Goal: Task Accomplishment & Management: Complete application form

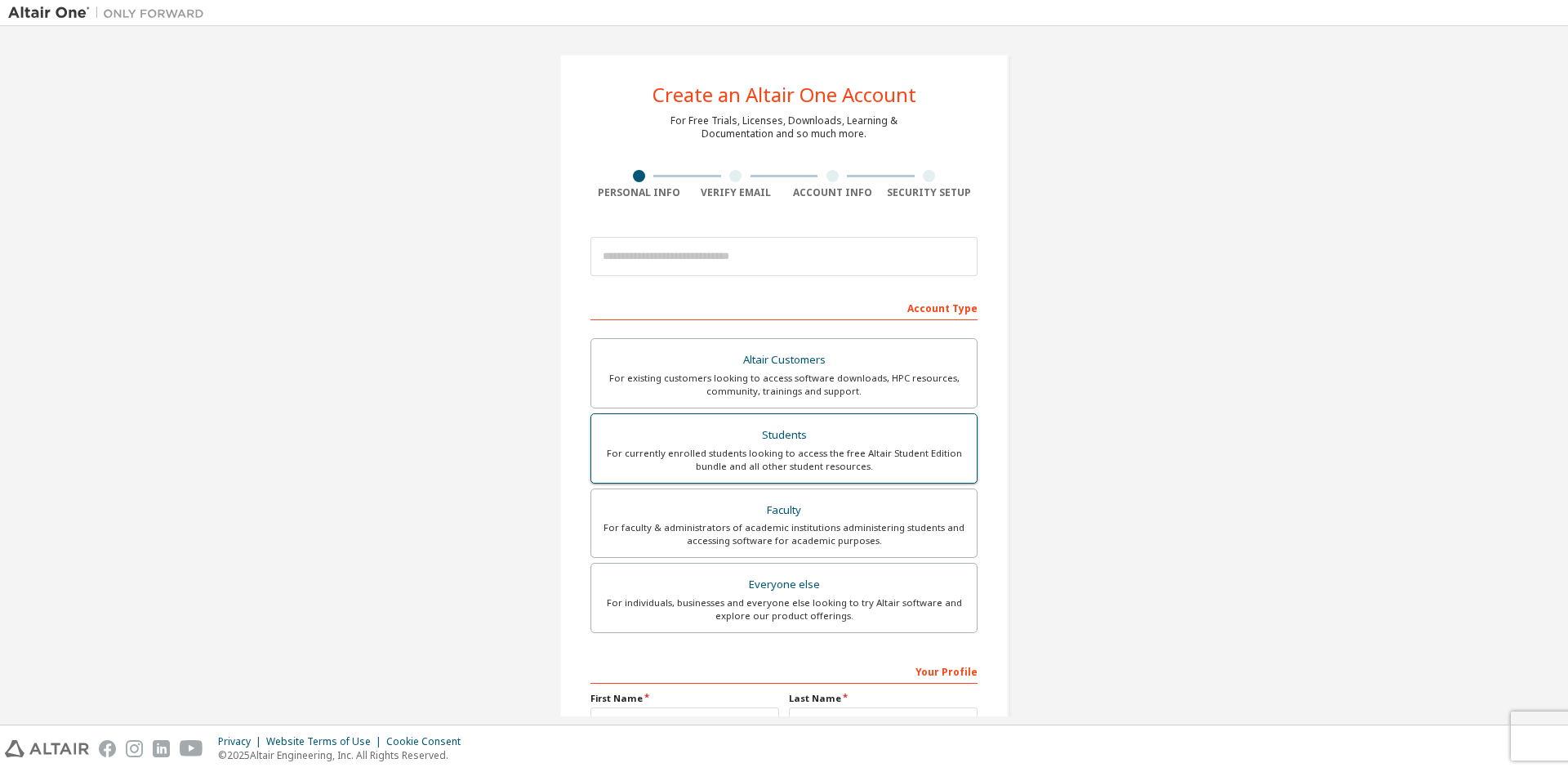
click at [782, 447] on div "For currently enrolled students looking to access the free Altair Student Editi…" at bounding box center [784, 459] width 366 height 26
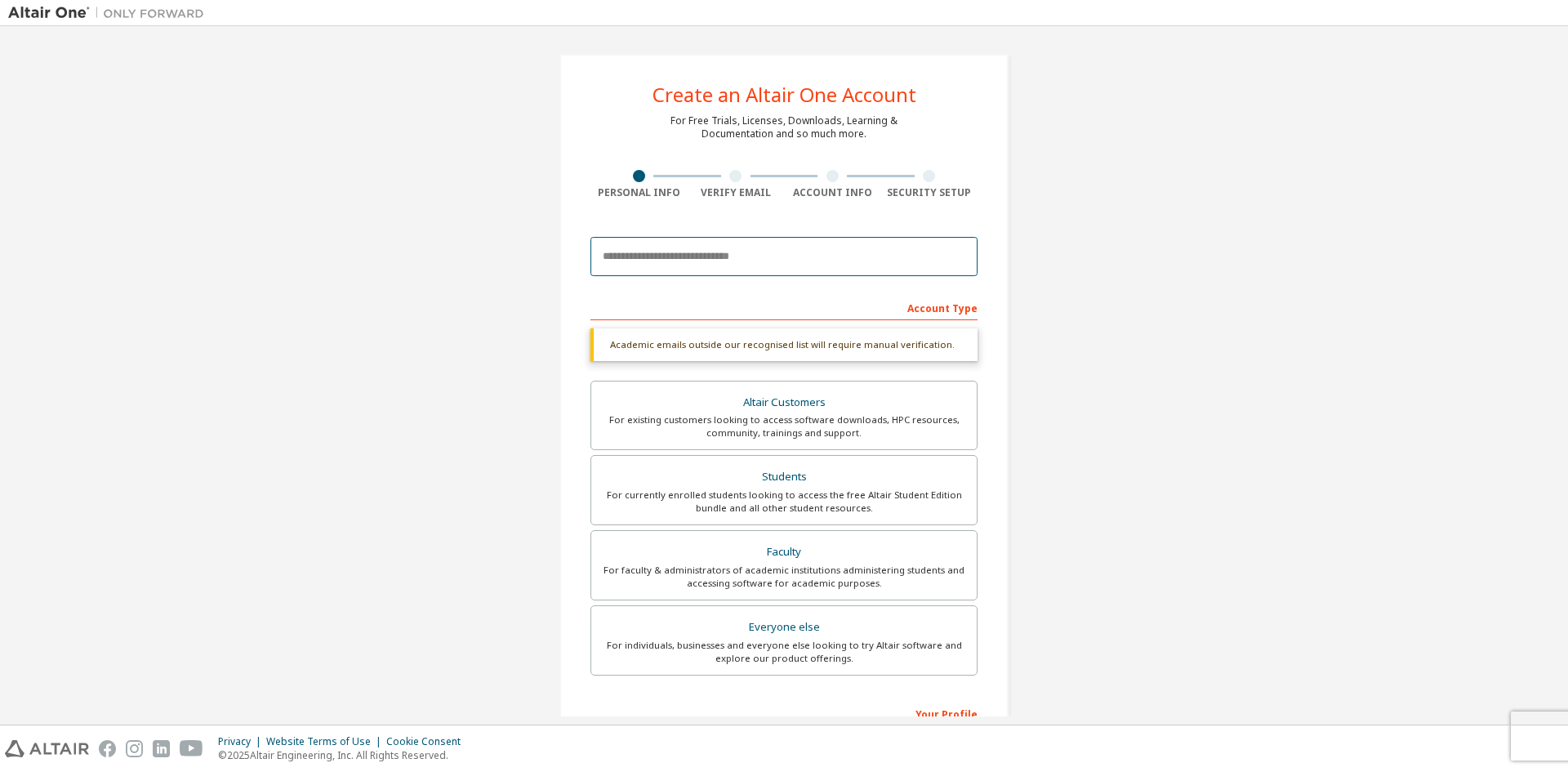
click at [808, 262] on input "email" at bounding box center [784, 256] width 387 height 39
paste input "**********"
drag, startPoint x: 676, startPoint y: 262, endPoint x: 656, endPoint y: 259, distance: 20.2
click at [656, 259] on input "**********" at bounding box center [784, 256] width 387 height 39
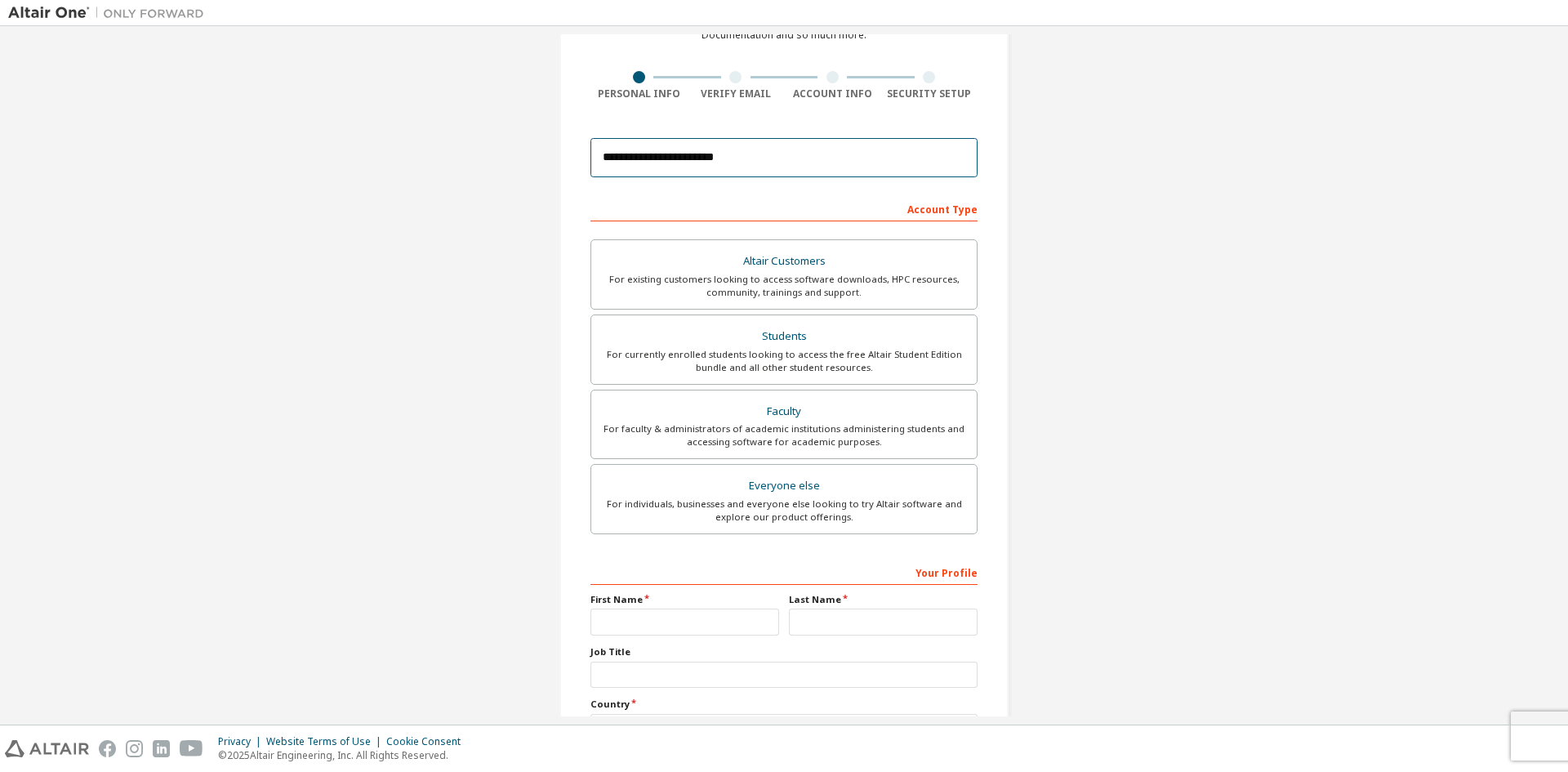
scroll to position [236, 0]
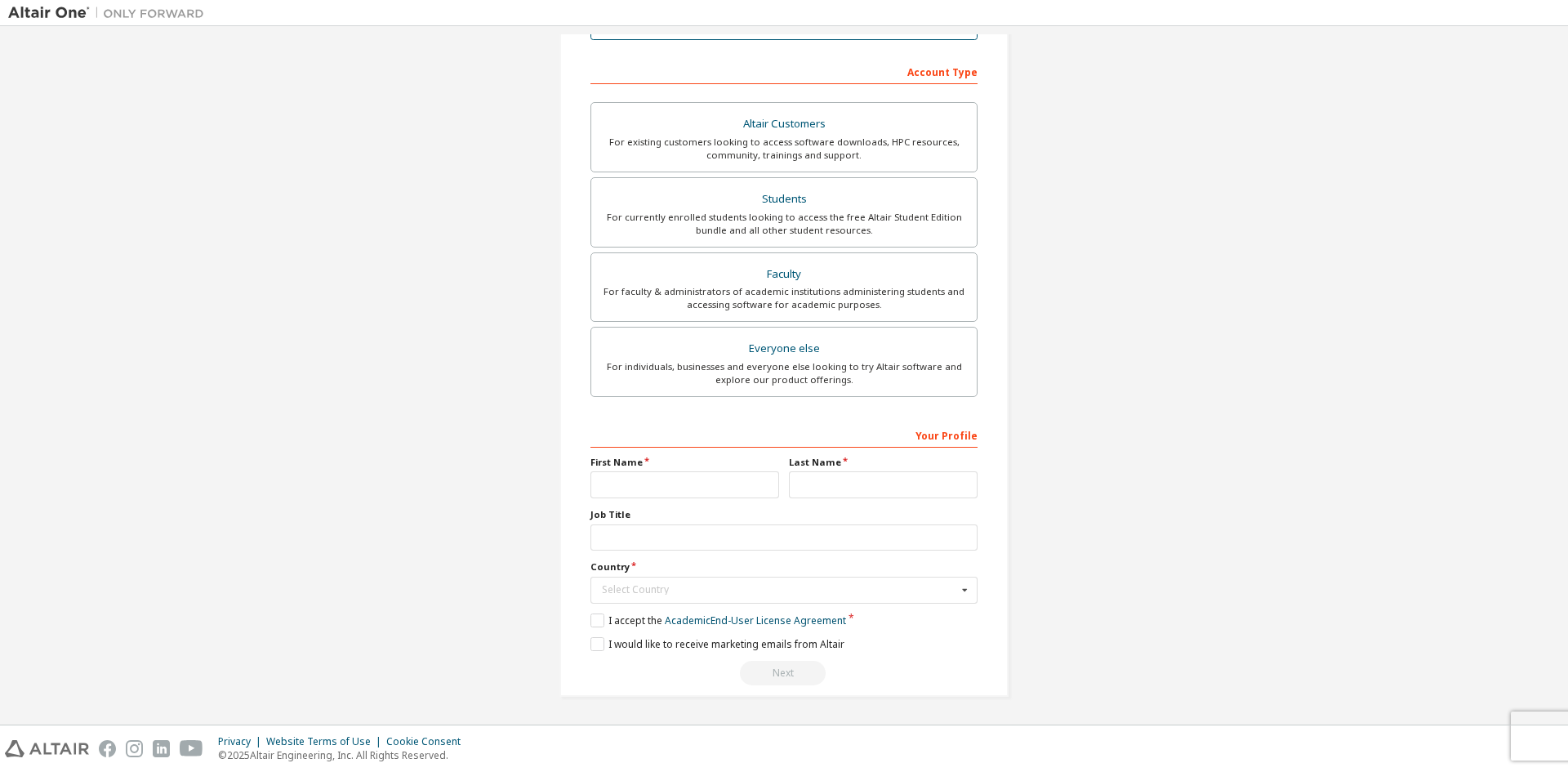
type input "**********"
click at [619, 549] on input "text" at bounding box center [784, 538] width 387 height 27
click at [630, 601] on input "text" at bounding box center [784, 591] width 385 height 26
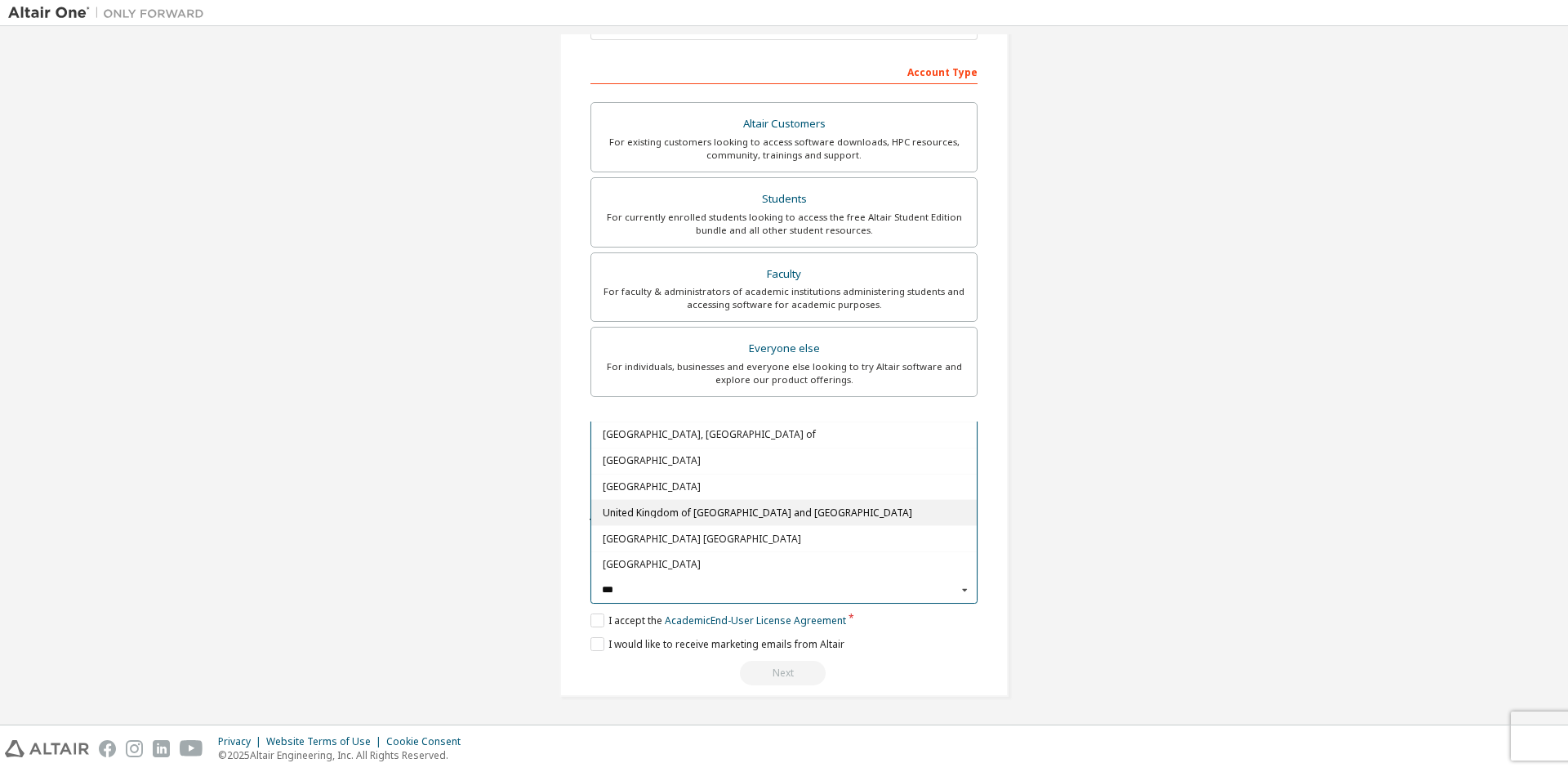
type input "***"
click at [734, 503] on div "United Kingdom of [GEOGRAPHIC_DATA] and [GEOGRAPHIC_DATA]" at bounding box center [784, 512] width 385 height 26
type input "***"
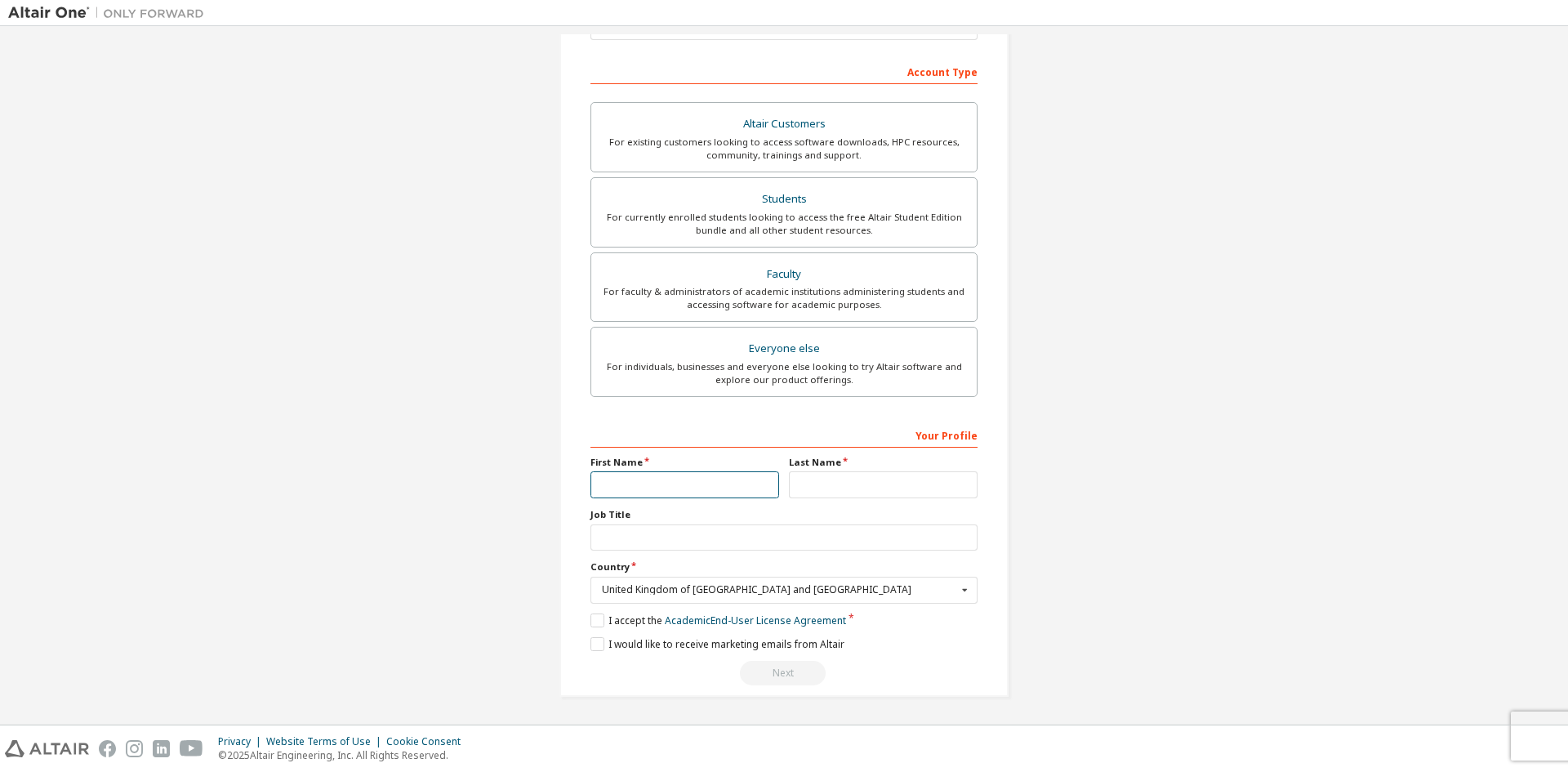
click at [727, 492] on input "text" at bounding box center [684, 485] width 189 height 27
click at [777, 675] on div "Next" at bounding box center [784, 673] width 387 height 25
click at [654, 492] on input "text" at bounding box center [684, 485] width 189 height 27
type input "*"
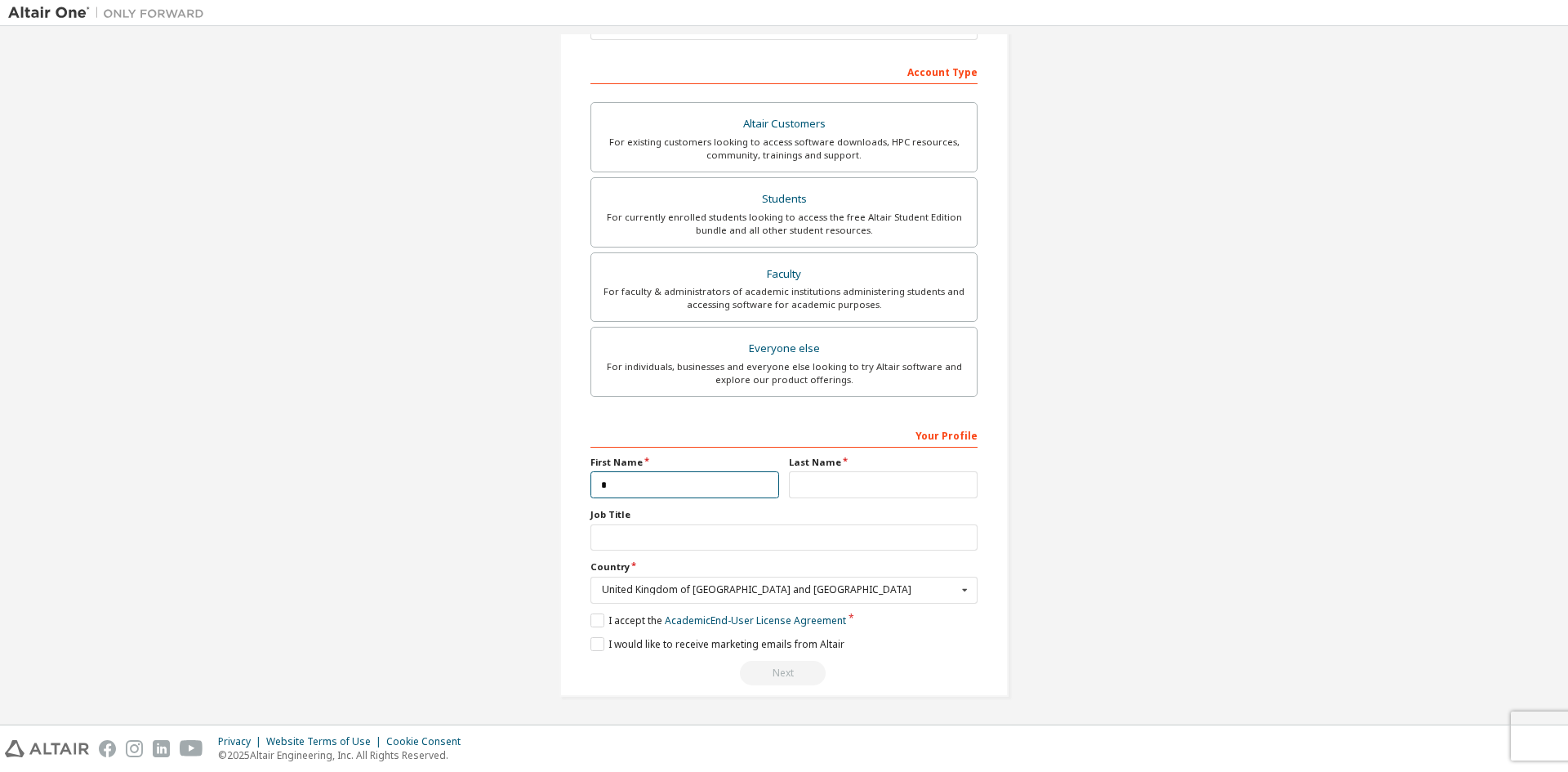
type input "*"
click at [807, 679] on div "Next" at bounding box center [784, 673] width 387 height 25
drag, startPoint x: 777, startPoint y: 624, endPoint x: 791, endPoint y: 810, distance: 186.5
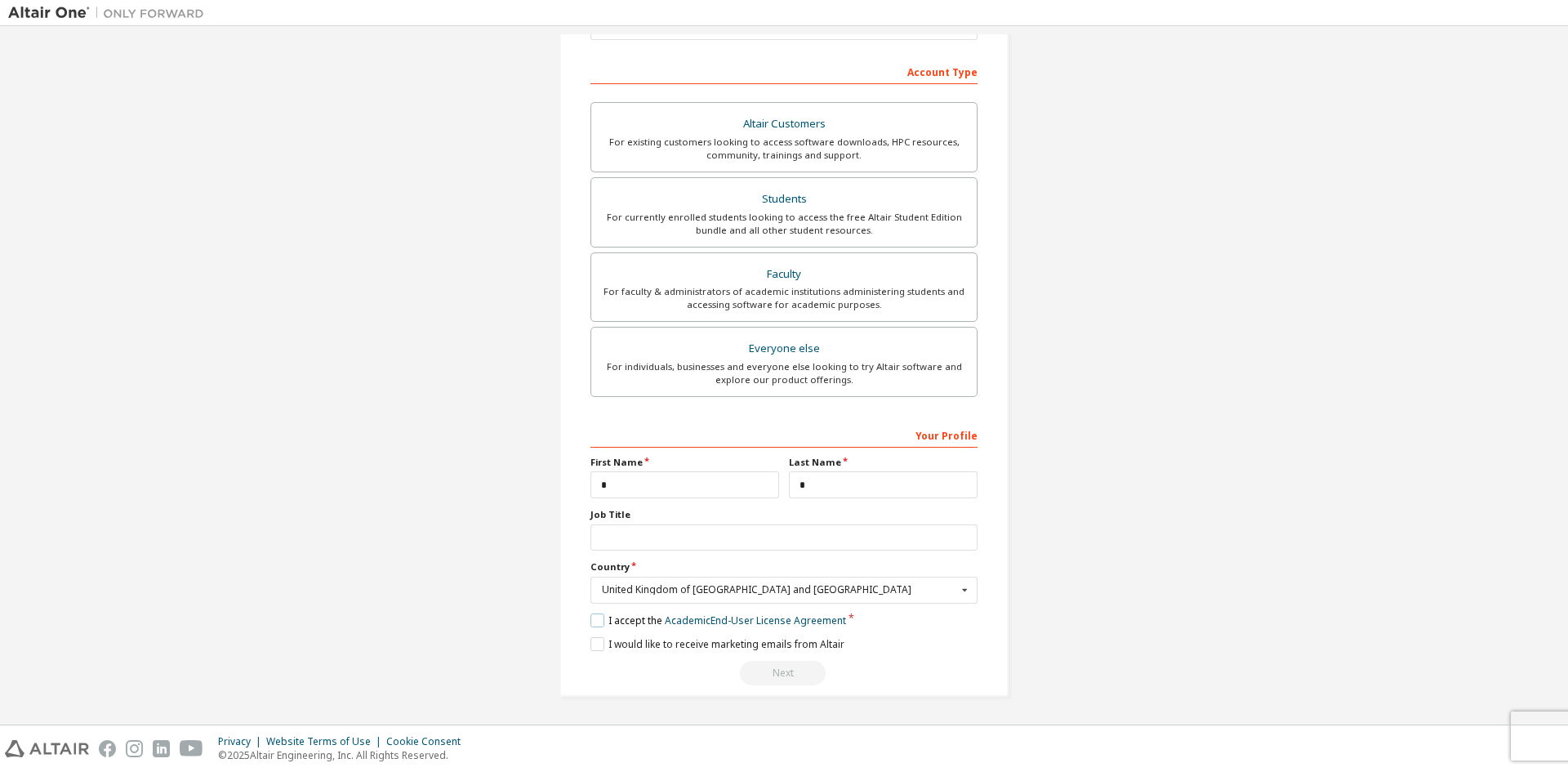
click at [791, 771] on html "**********" at bounding box center [784, 386] width 1568 height 772
drag, startPoint x: 808, startPoint y: 620, endPoint x: 778, endPoint y: 623, distance: 30.1
click at [778, 623] on link "Academic End-User License Agreement" at bounding box center [755, 620] width 181 height 14
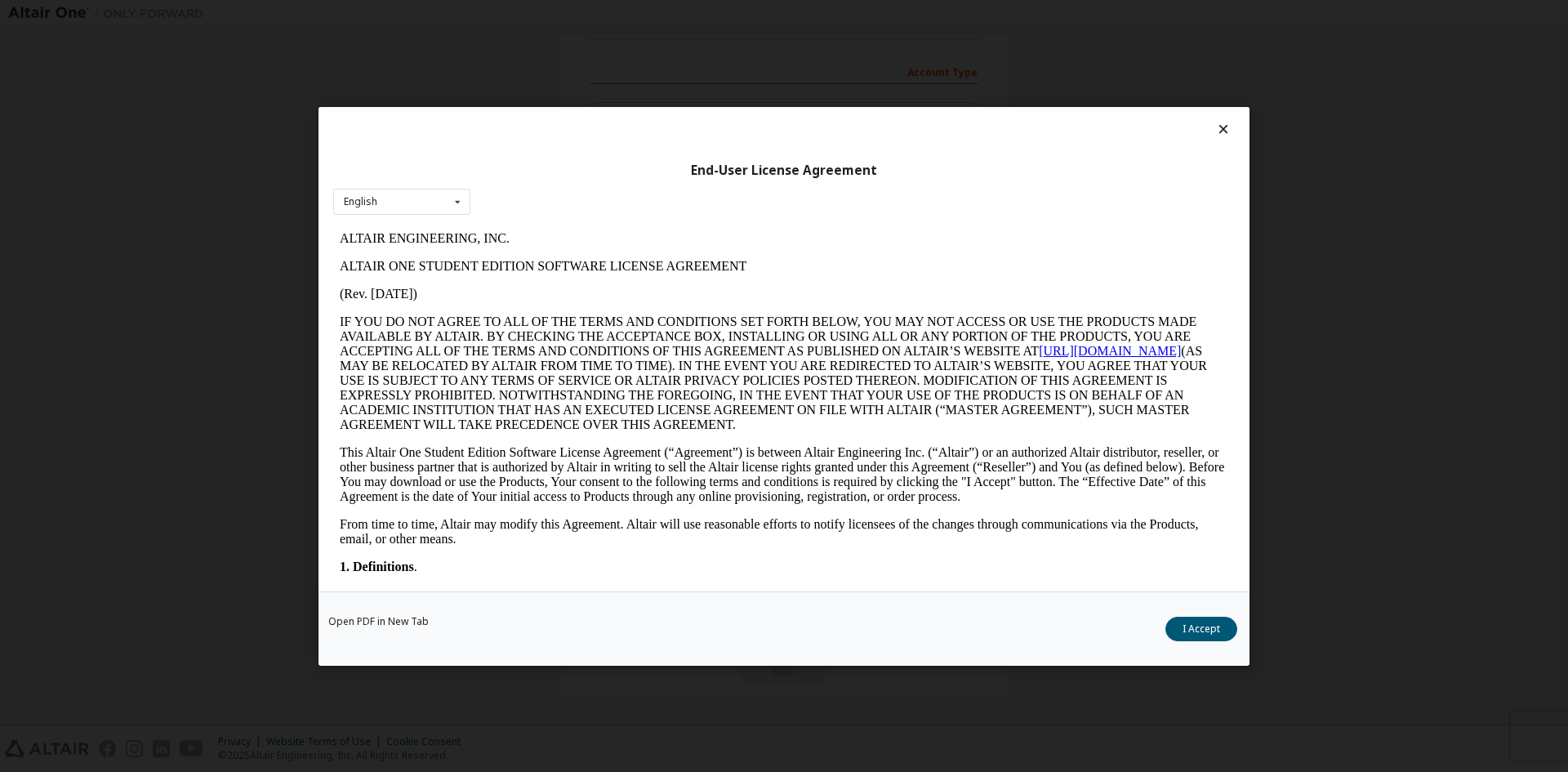
scroll to position [0, 0]
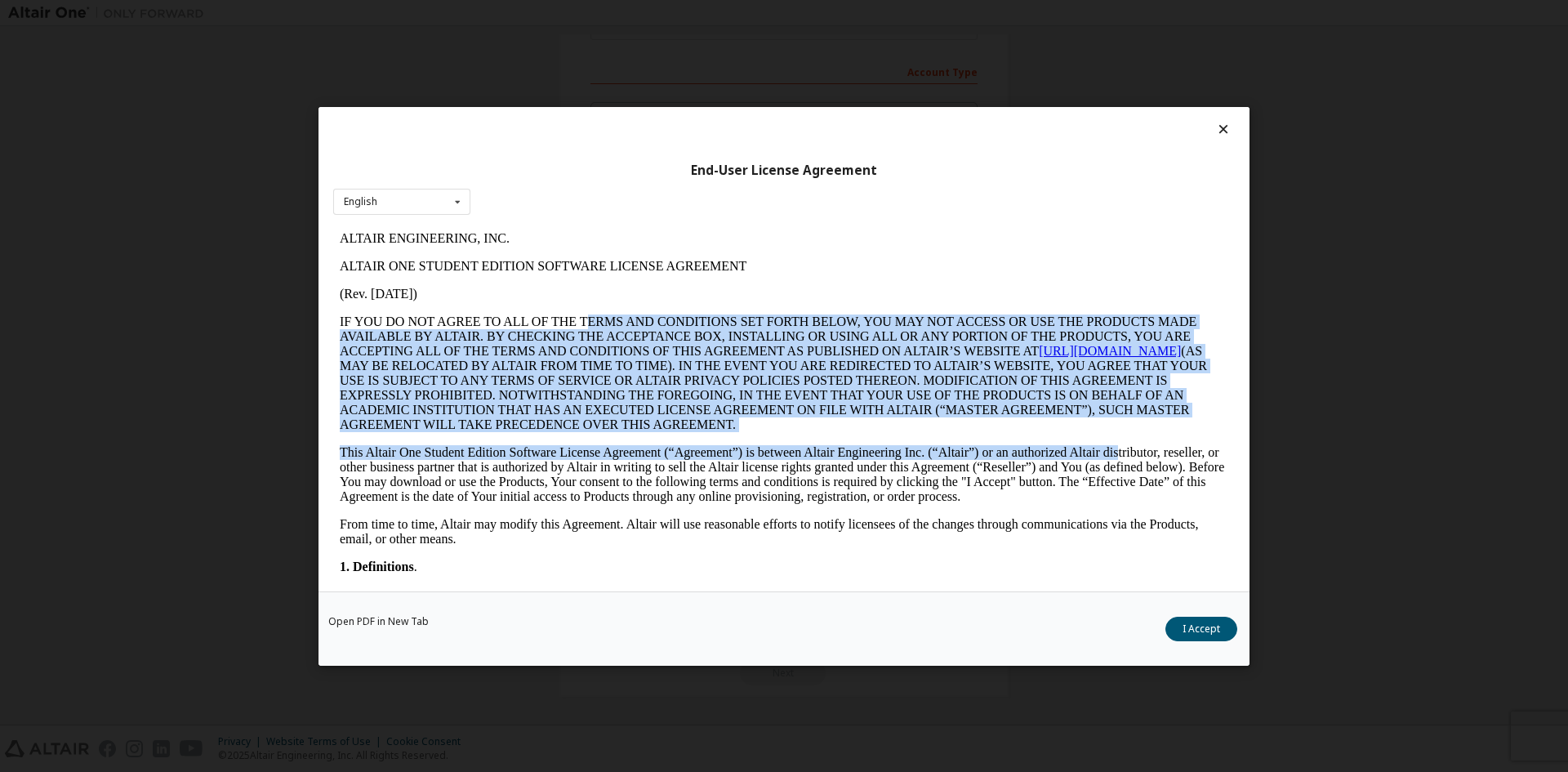
drag, startPoint x: 584, startPoint y: 327, endPoint x: 1116, endPoint y: 441, distance: 544.1
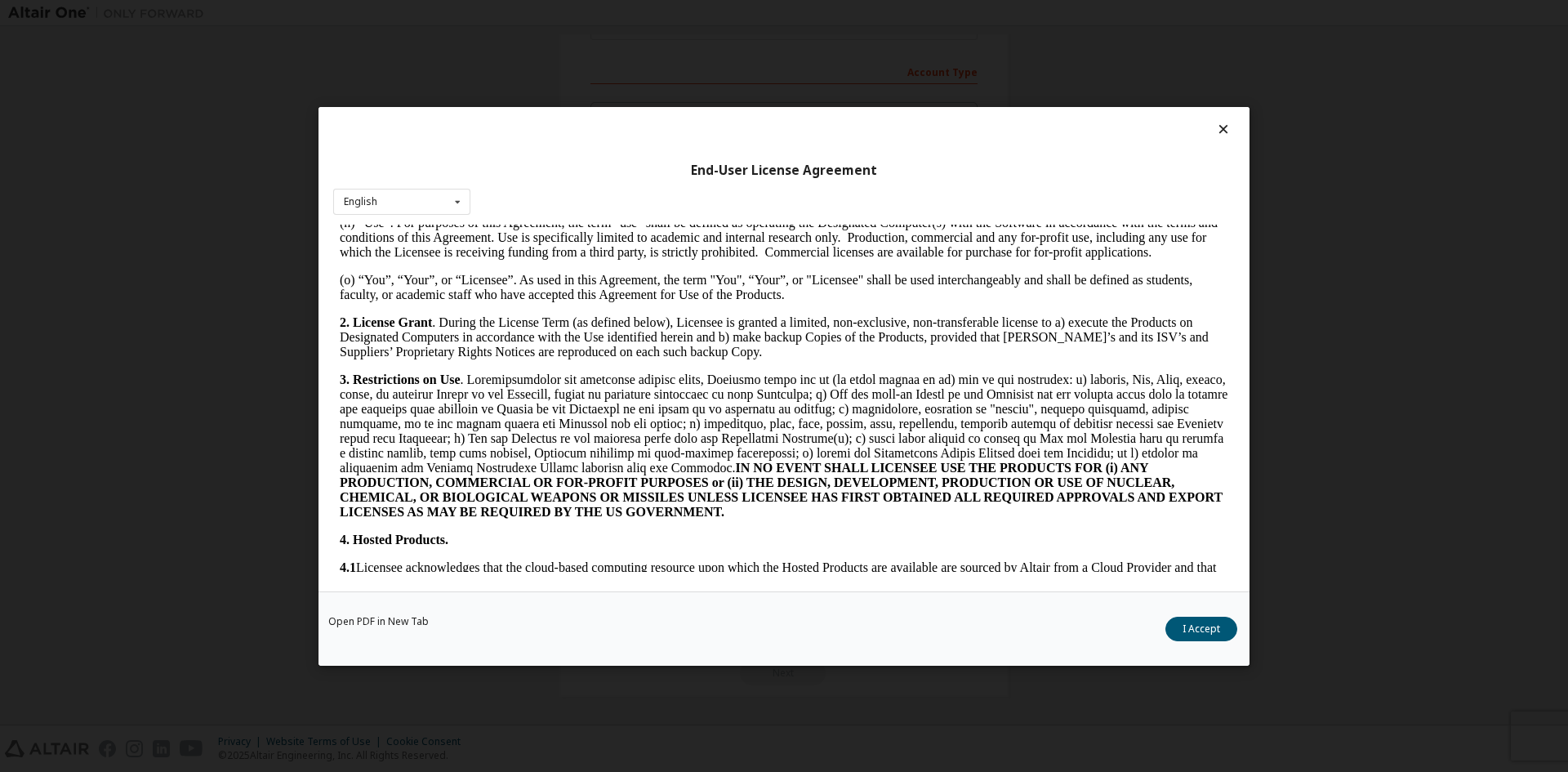
scroll to position [1144, 0]
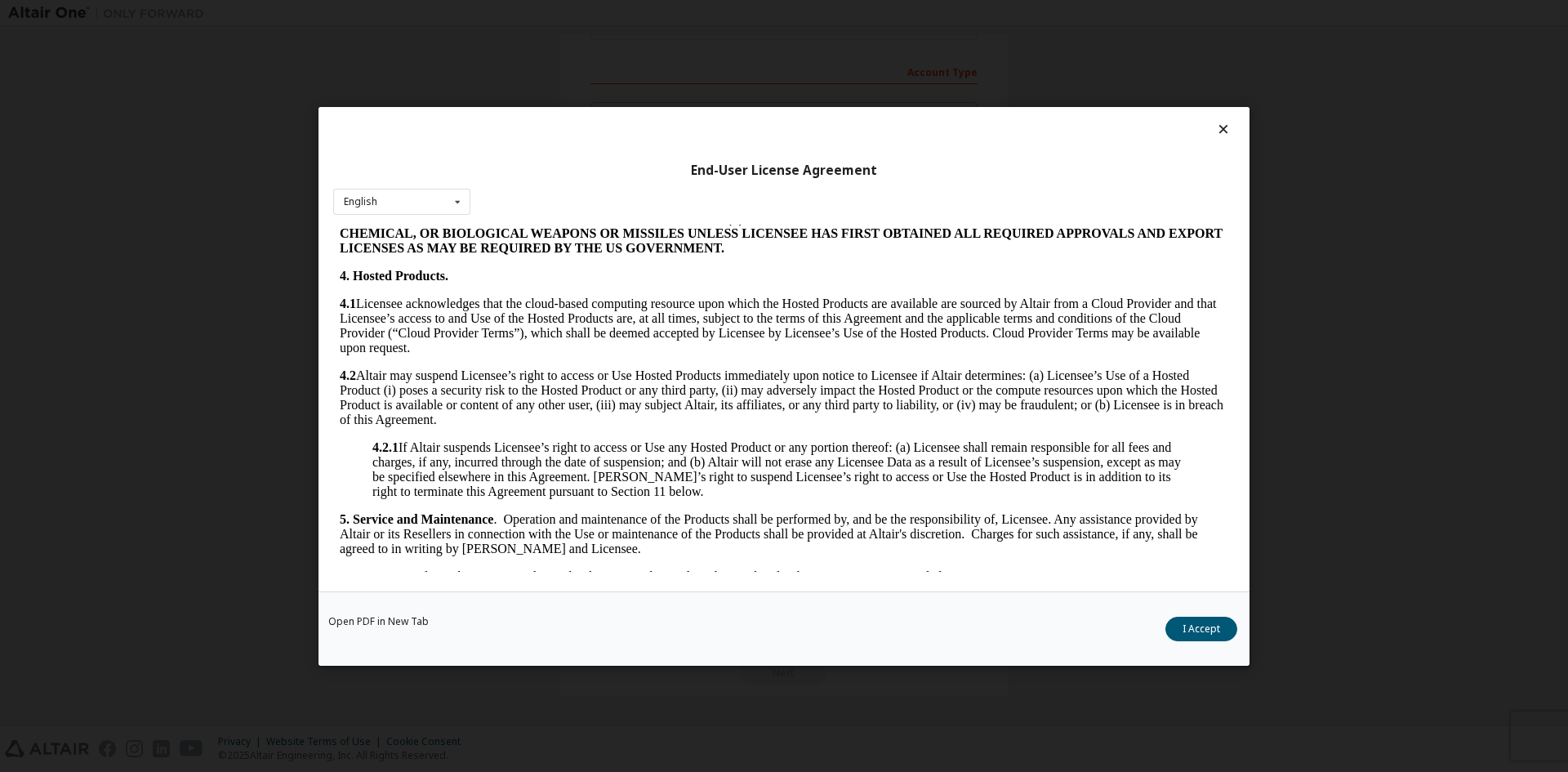
click at [1226, 136] on icon at bounding box center [1224, 129] width 17 height 15
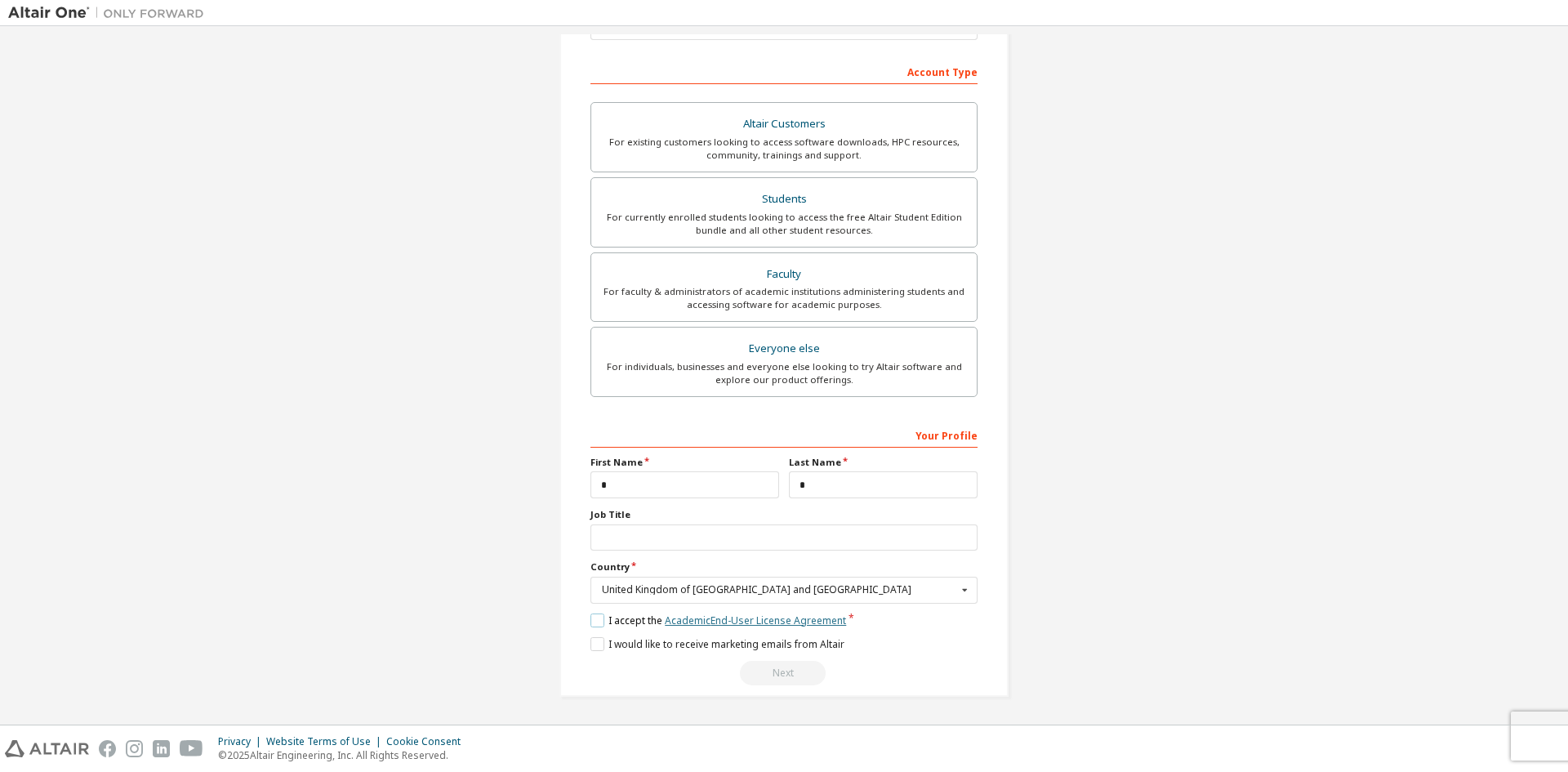
click at [685, 614] on link "Academic End-User License Agreement" at bounding box center [755, 620] width 181 height 14
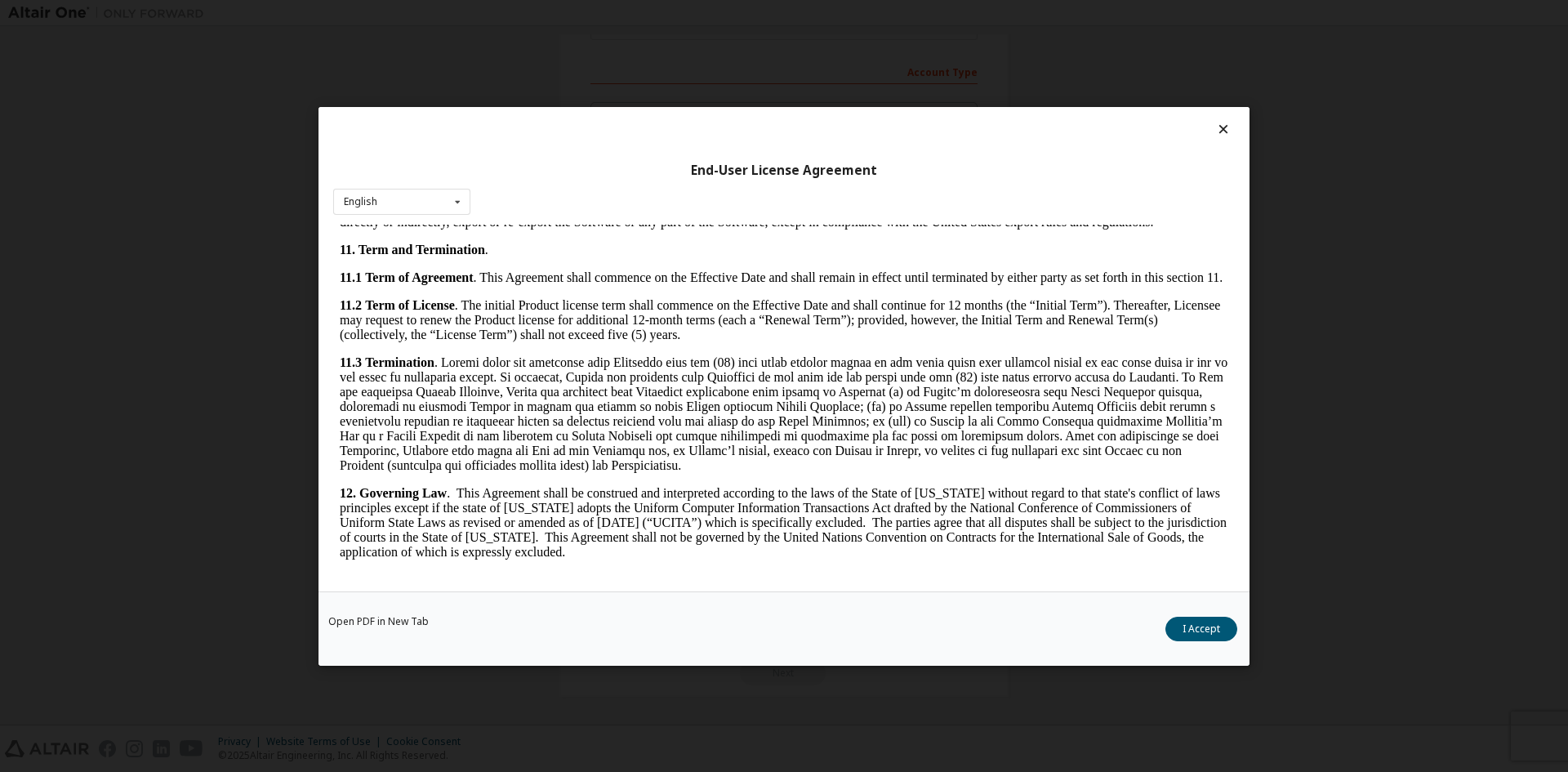
scroll to position [2452, 0]
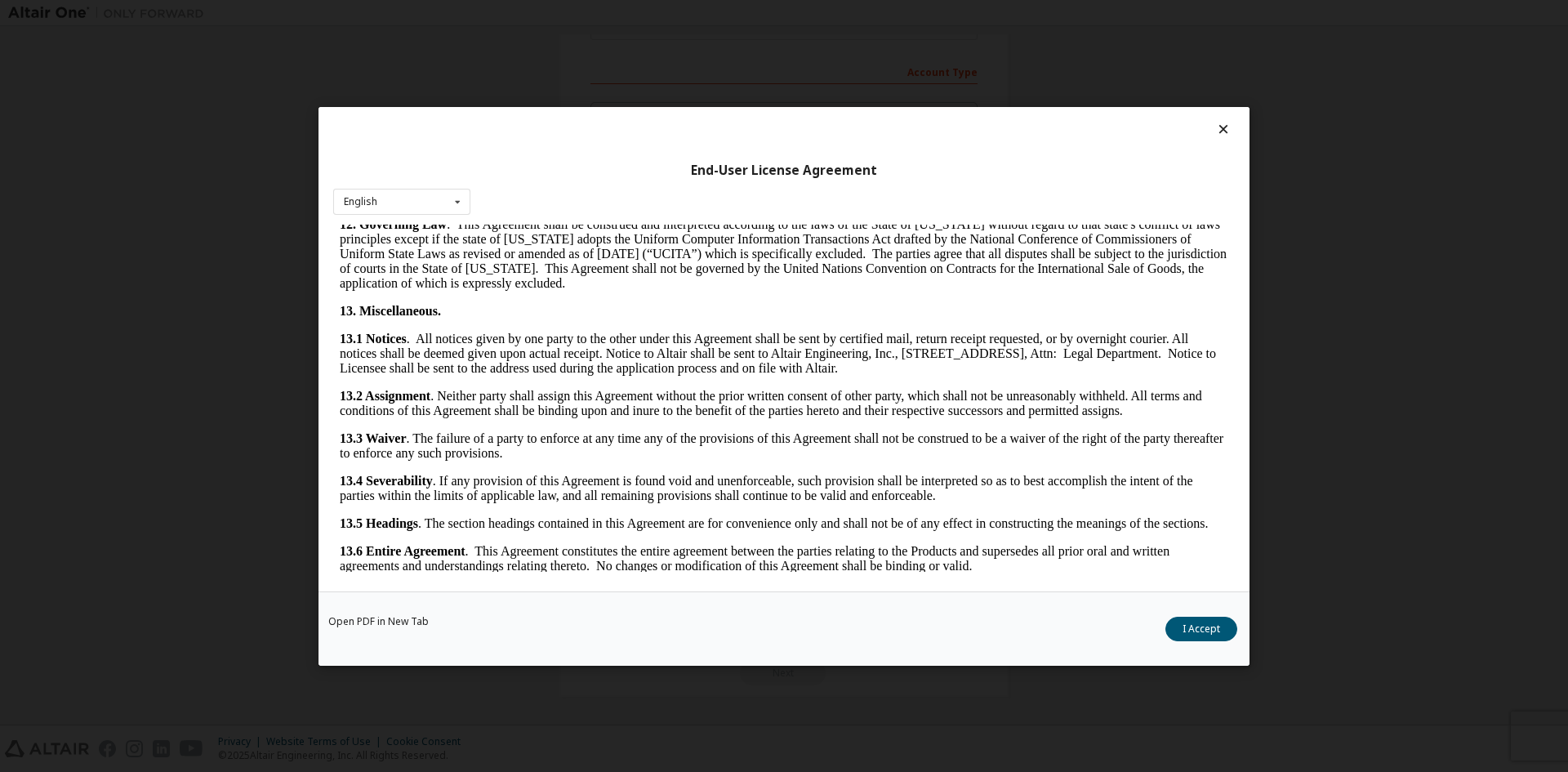
click at [1202, 613] on div "Open PDF in New Tab I Accept" at bounding box center [784, 628] width 931 height 75
click at [1204, 633] on button "I Accept" at bounding box center [1201, 628] width 72 height 25
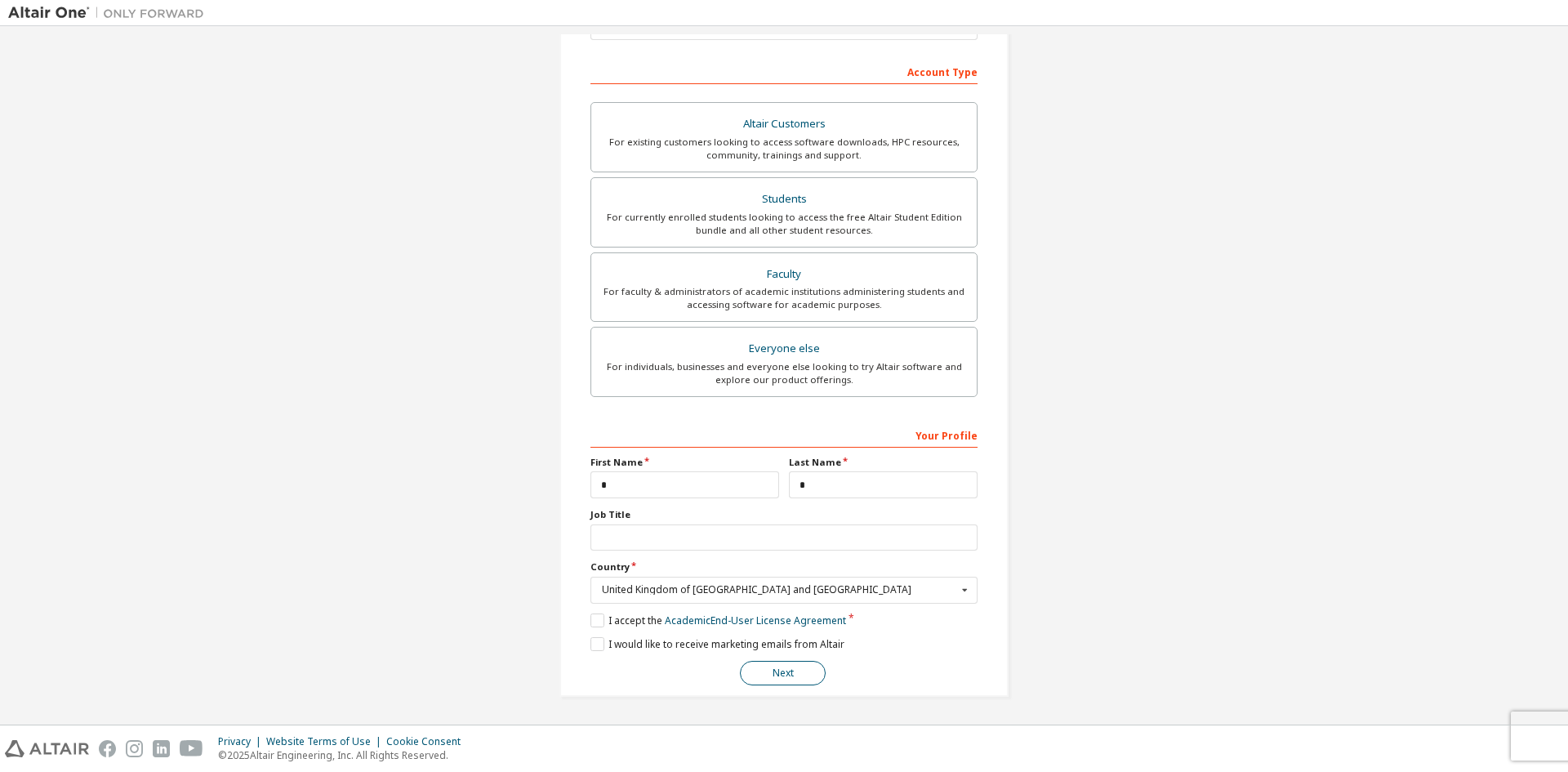
click at [802, 663] on button "Next" at bounding box center [783, 673] width 86 height 25
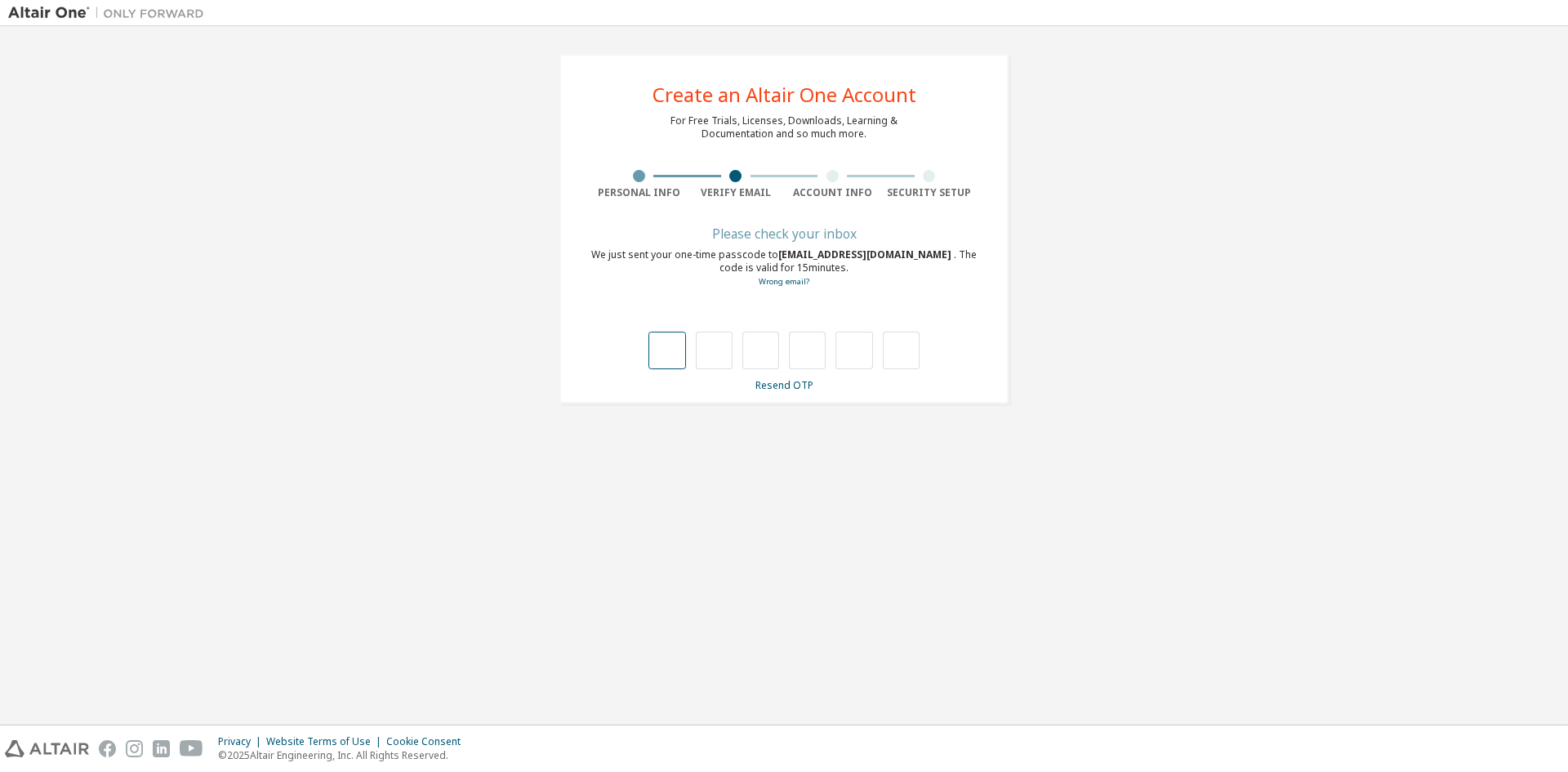
type input "*"
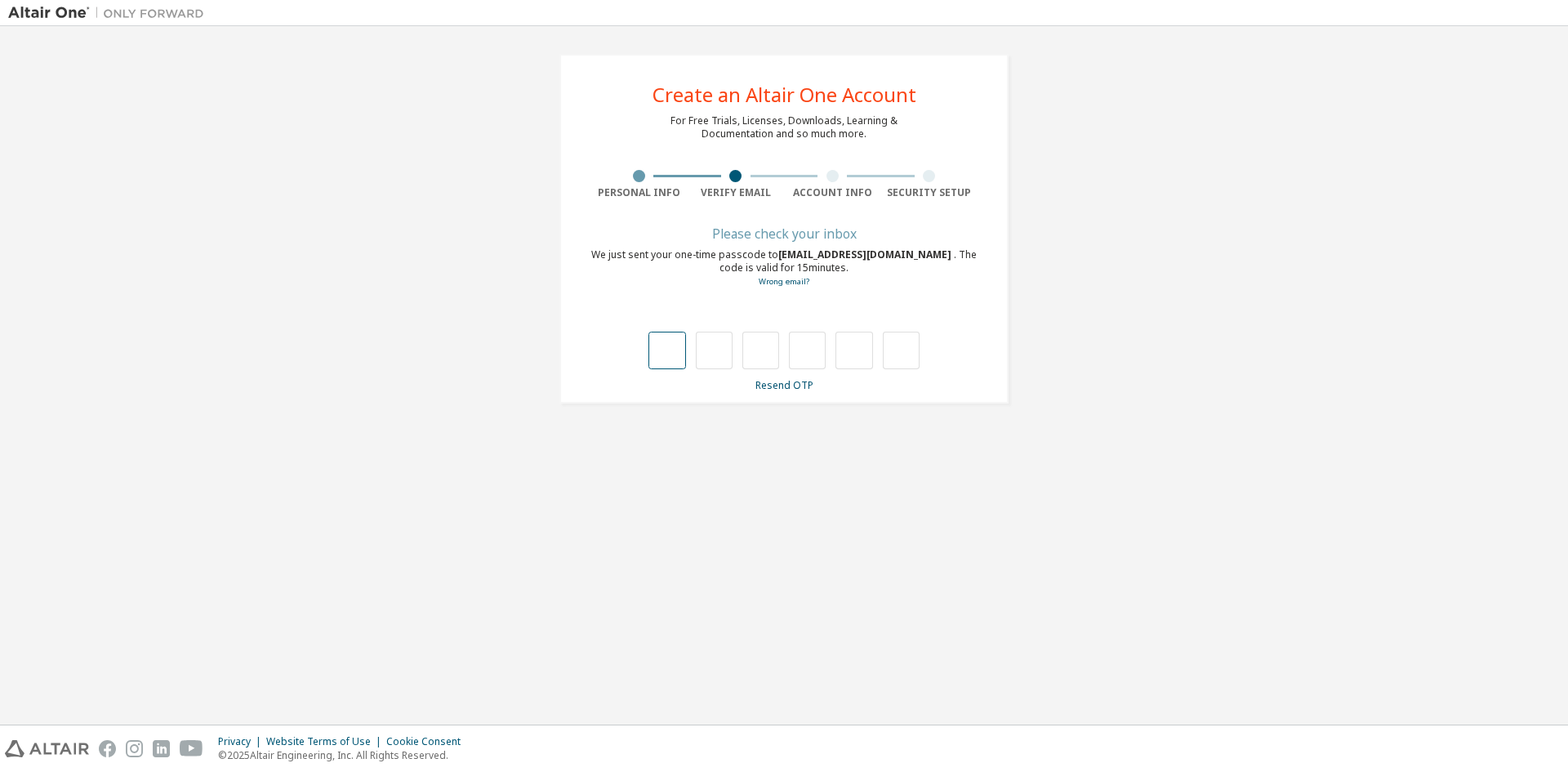
type input "*"
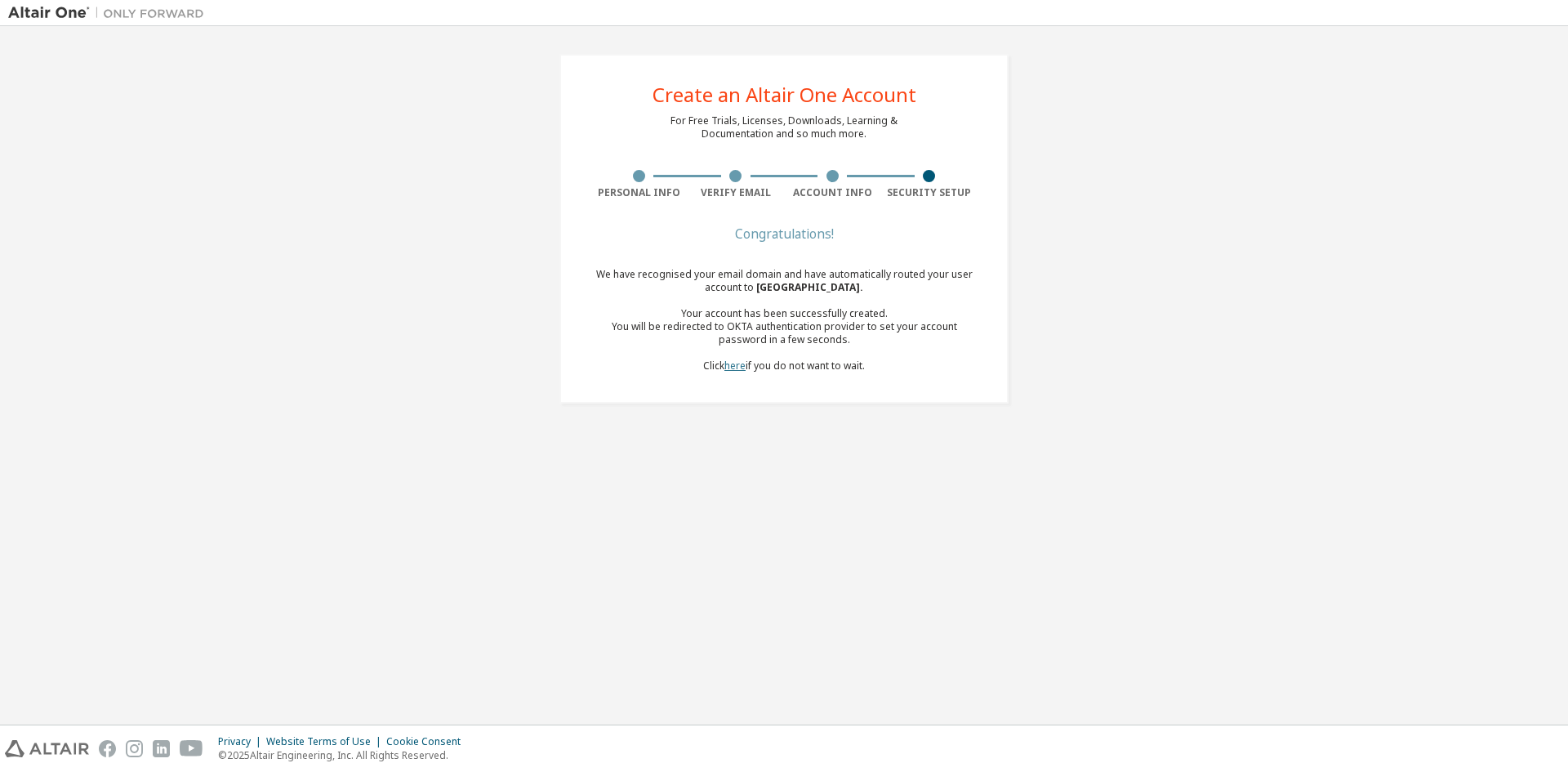
click at [731, 364] on link "here" at bounding box center [734, 365] width 21 height 14
